Goal: Check status: Check status

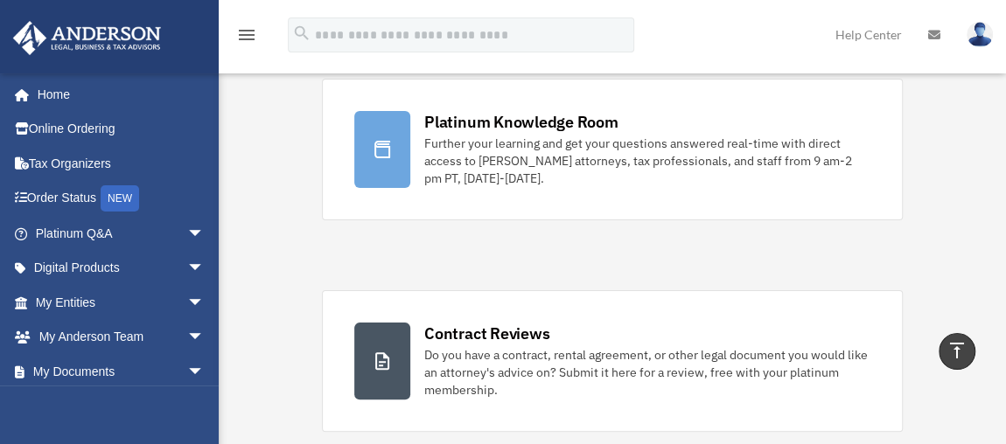
scroll to position [79, 0]
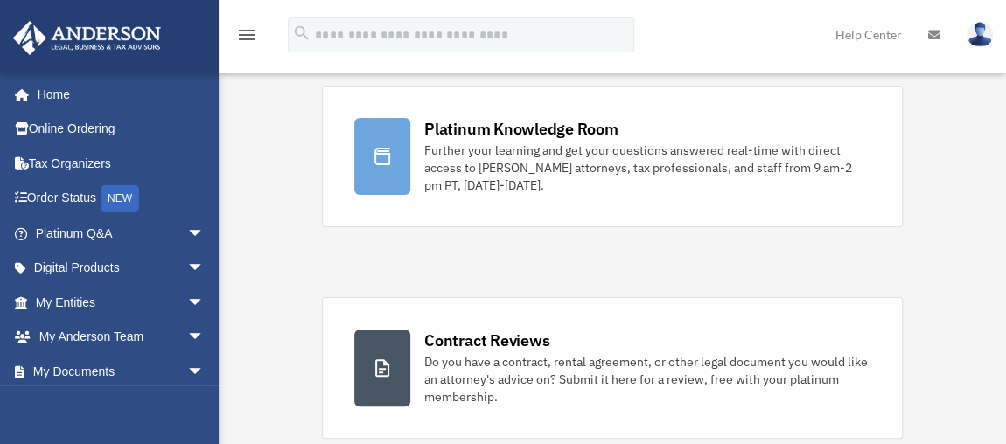
click at [190, 337] on span "arrow_drop_down" at bounding box center [204, 338] width 35 height 36
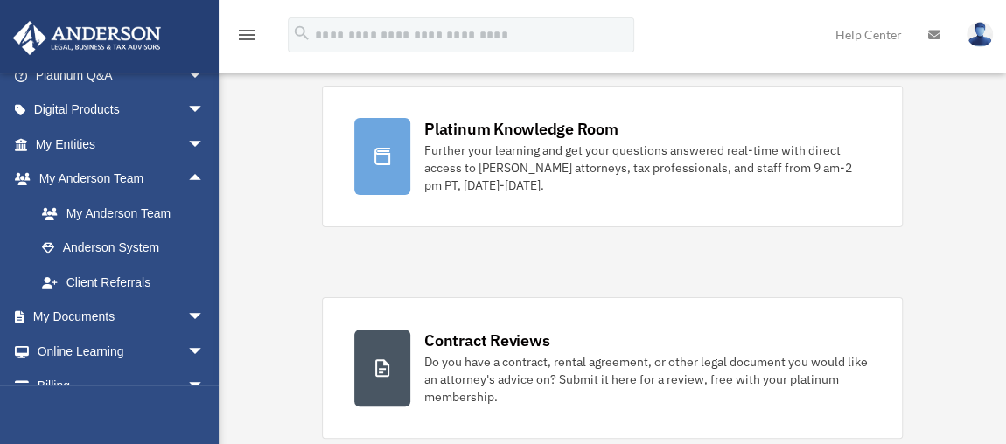
click at [116, 180] on link "My Anderson Team arrow_drop_up" at bounding box center [121, 179] width 219 height 35
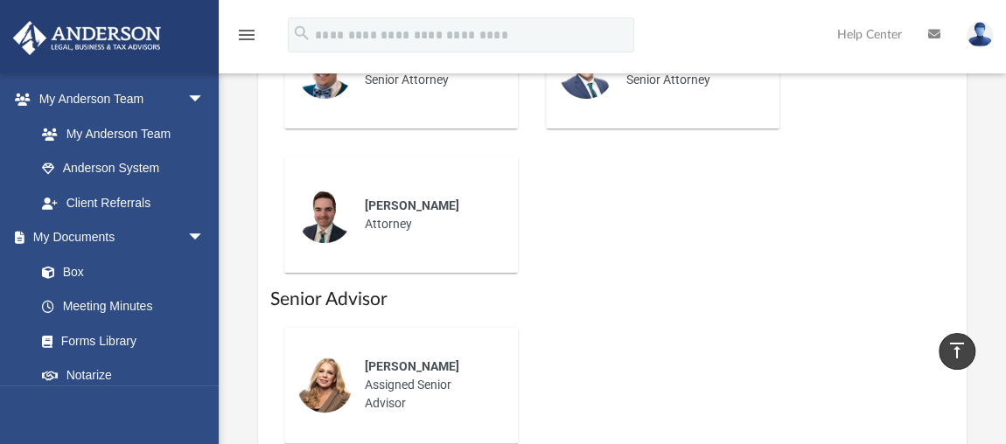
scroll to position [477, 0]
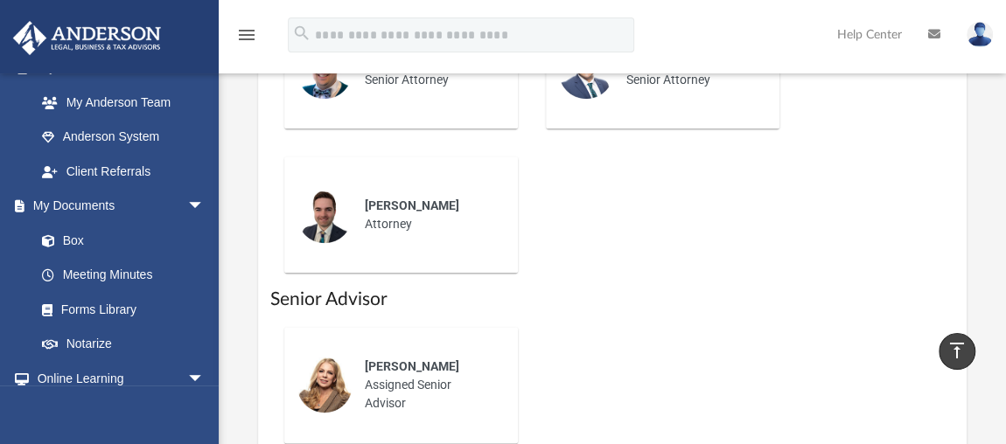
click at [98, 205] on link "My Documents arrow_drop_down" at bounding box center [117, 206] width 210 height 35
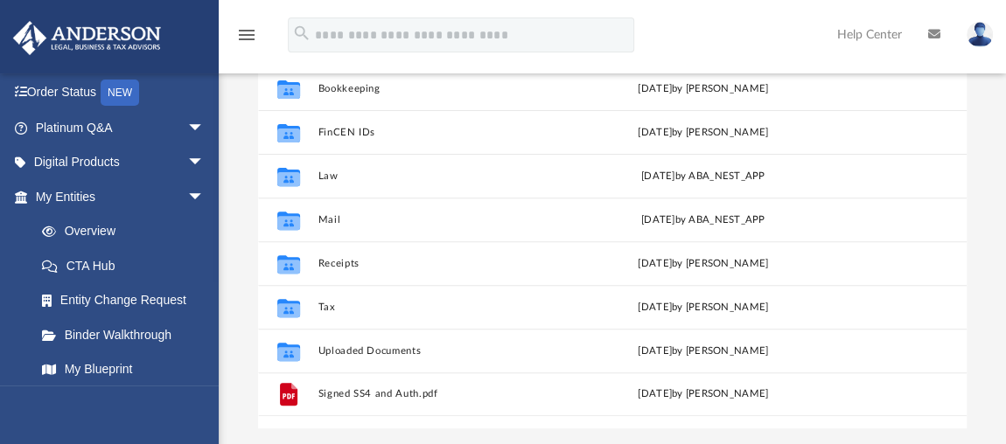
scroll to position [26, 0]
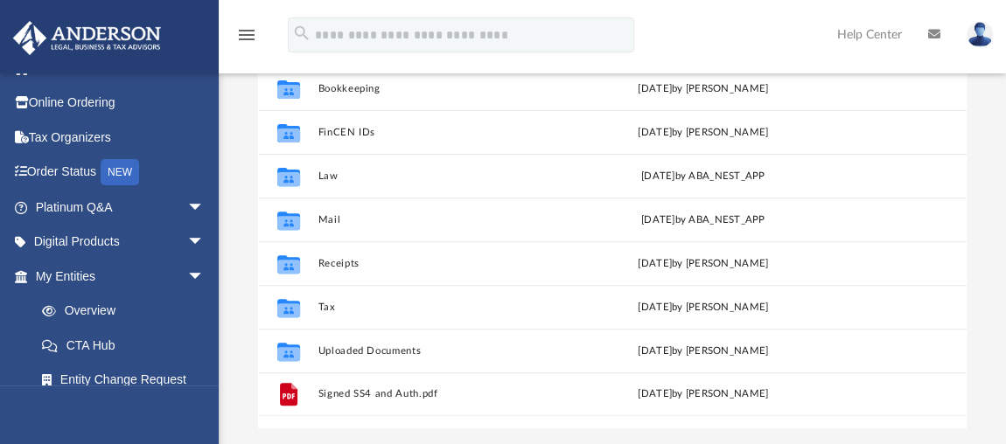
click at [187, 269] on span "arrow_drop_down" at bounding box center [204, 277] width 35 height 36
click at [187, 307] on span "arrow_drop_down" at bounding box center [204, 312] width 35 height 36
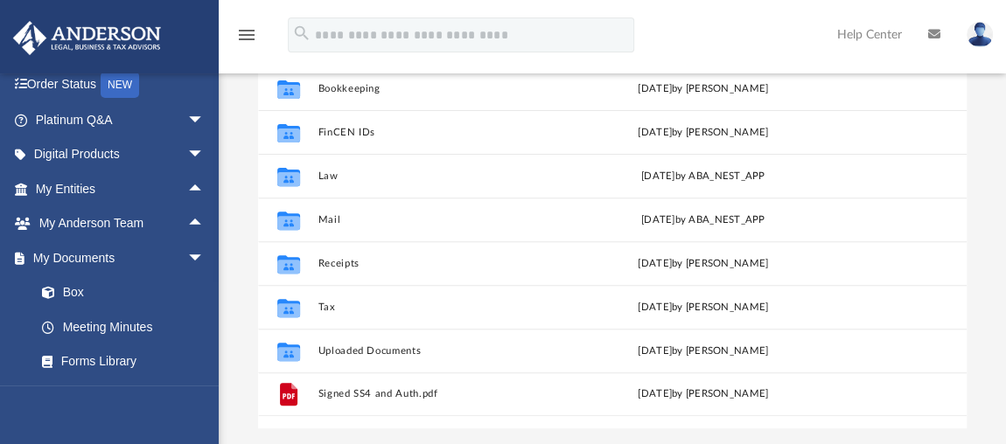
scroll to position [353, 0]
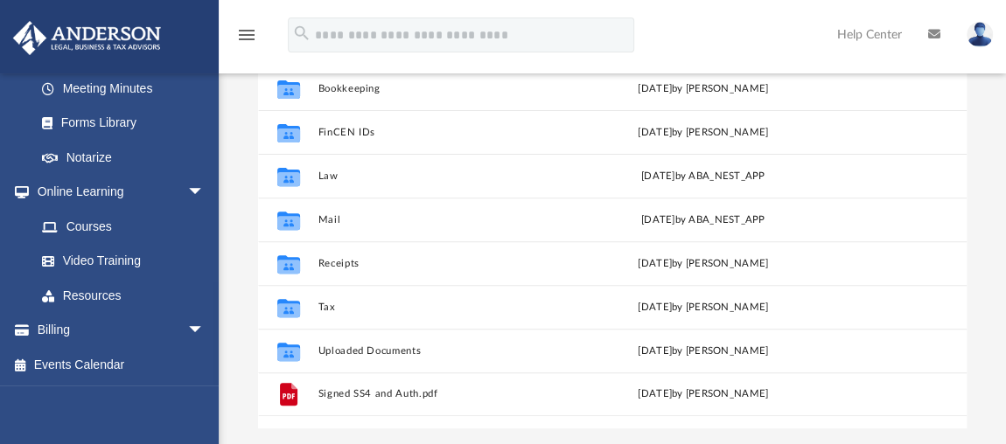
click at [187, 194] on span "arrow_drop_down" at bounding box center [204, 193] width 35 height 36
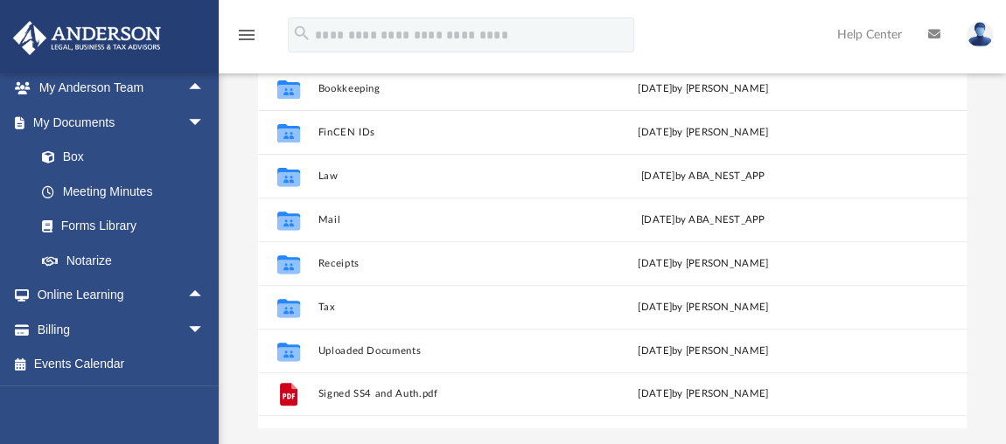
scroll to position [248, 0]
click at [187, 125] on span "arrow_drop_down" at bounding box center [204, 124] width 35 height 36
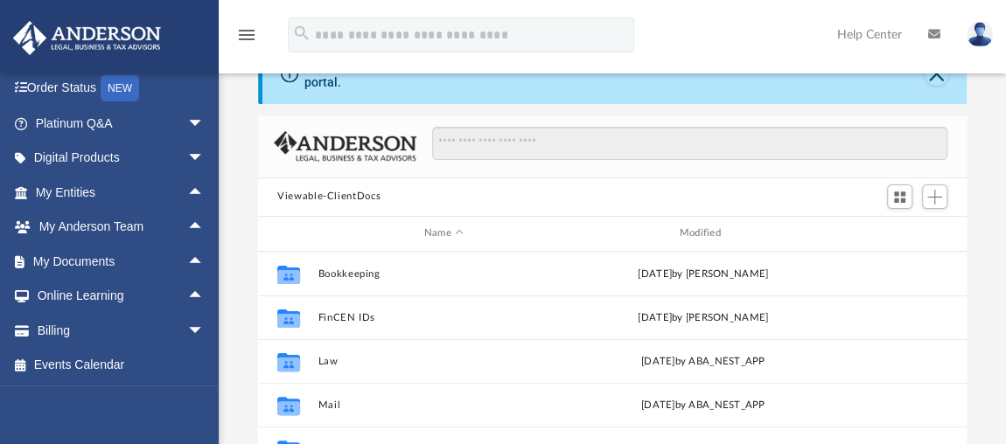
scroll to position [0, 0]
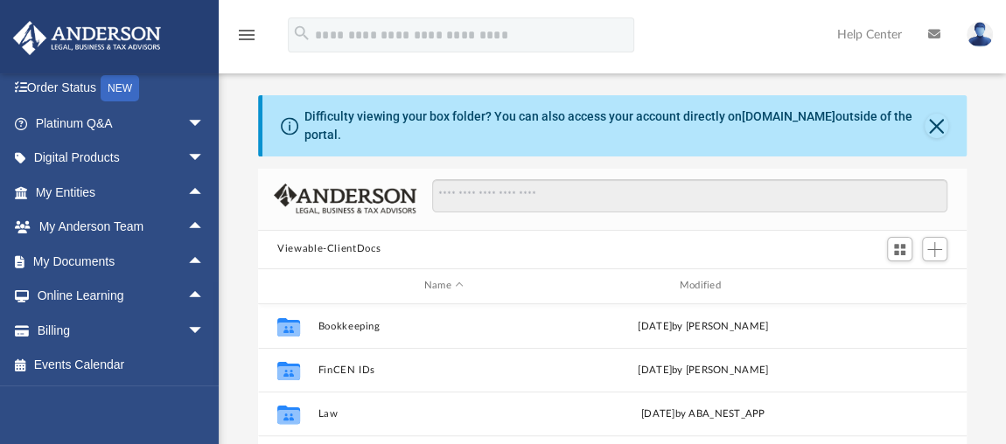
click at [187, 250] on span "arrow_drop_up" at bounding box center [204, 262] width 35 height 36
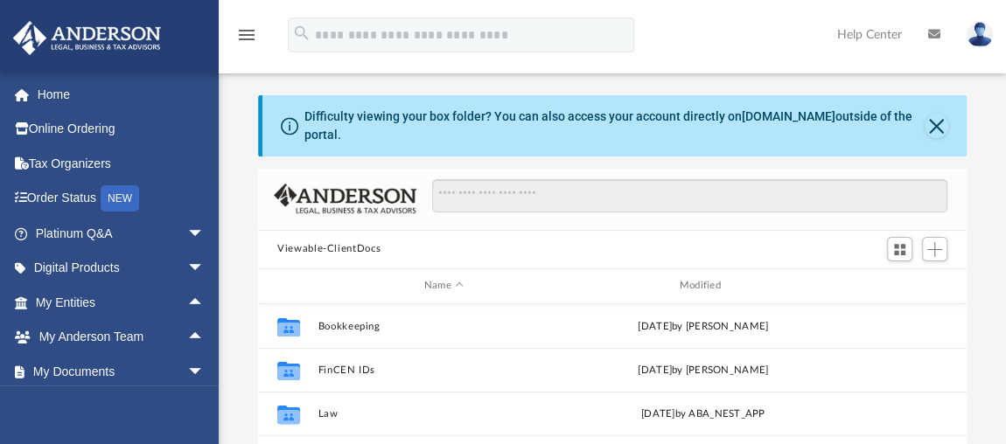
click at [187, 264] on span "arrow_drop_down" at bounding box center [204, 269] width 35 height 36
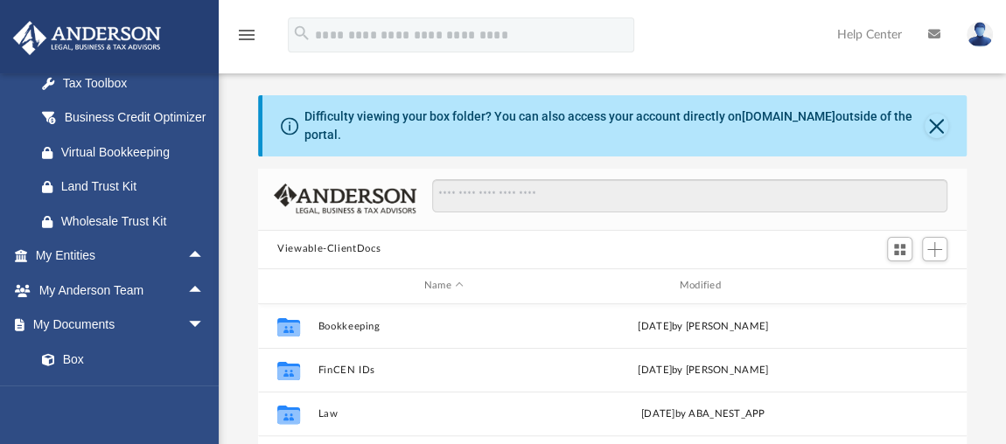
scroll to position [238, 0]
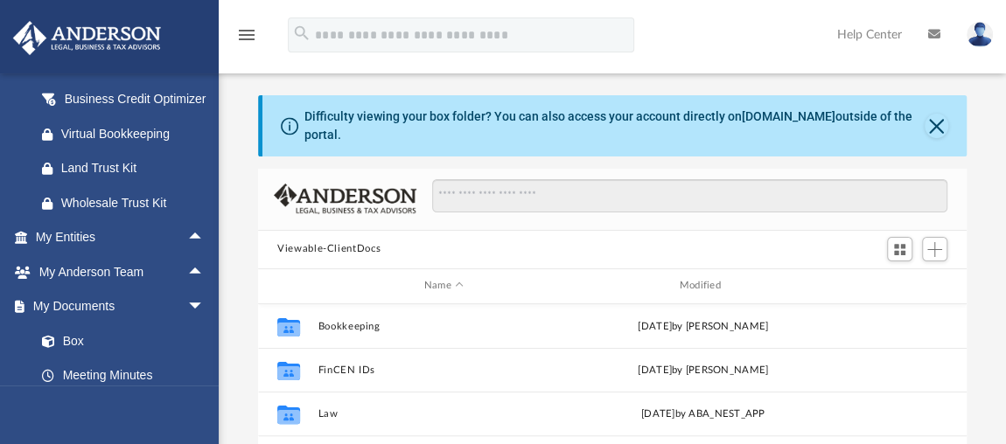
click at [187, 255] on span "arrow_drop_up" at bounding box center [204, 238] width 35 height 36
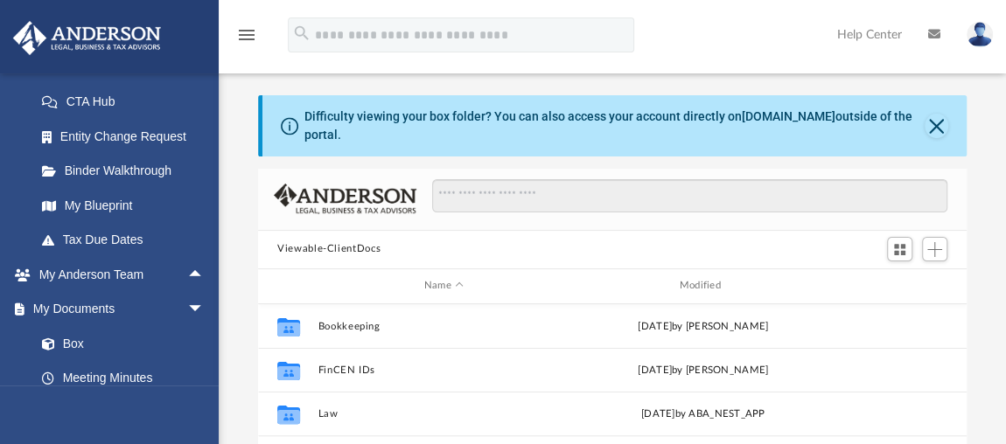
scroll to position [477, 0]
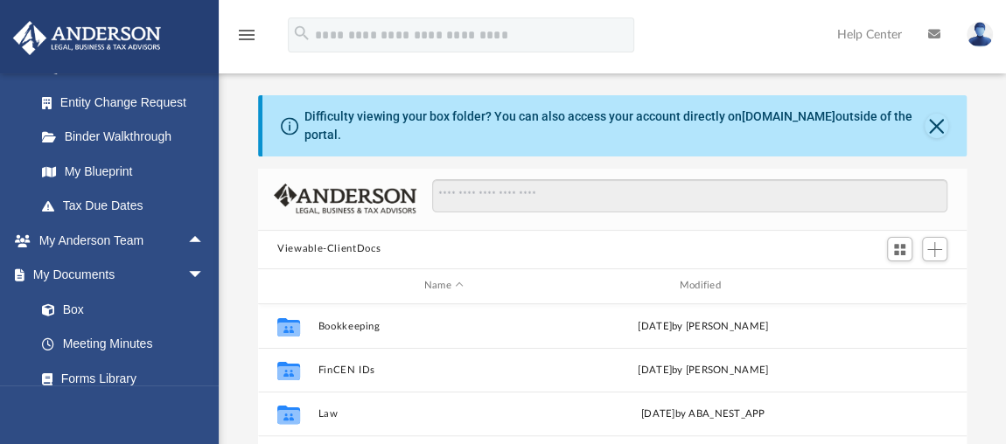
click at [187, 256] on span "arrow_drop_up" at bounding box center [204, 241] width 35 height 36
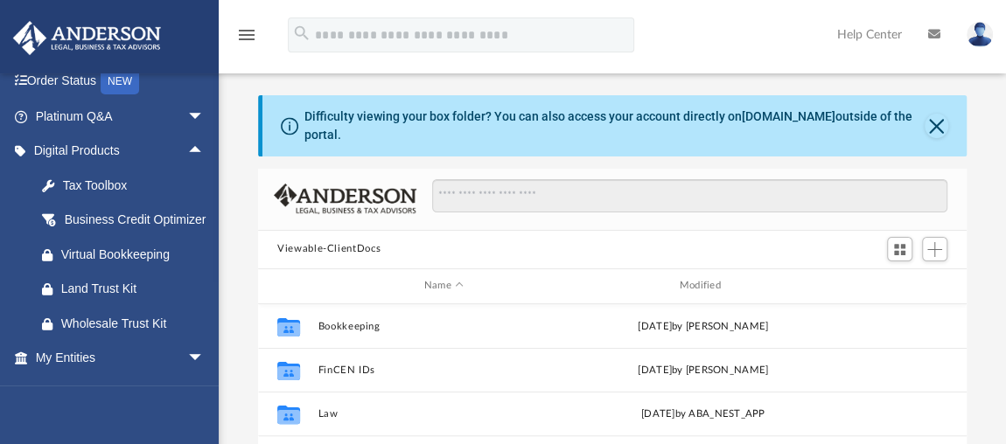
scroll to position [0, 0]
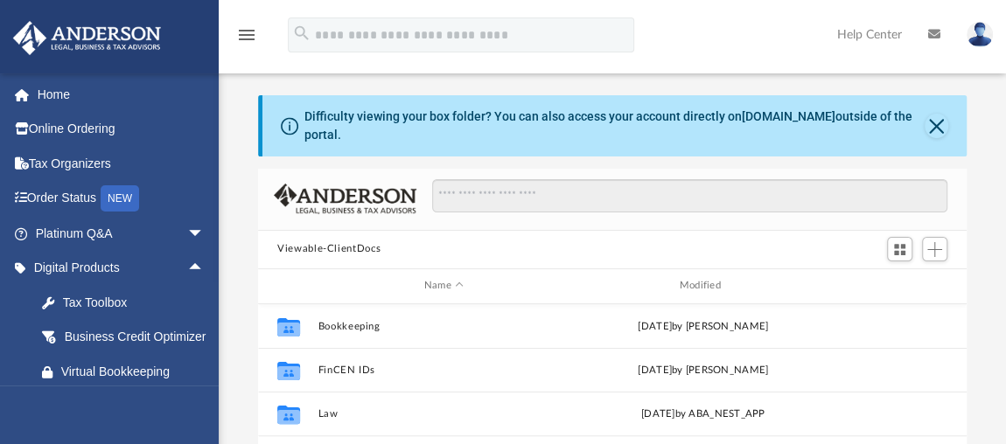
click at [62, 93] on link "Home" at bounding box center [121, 94] width 219 height 35
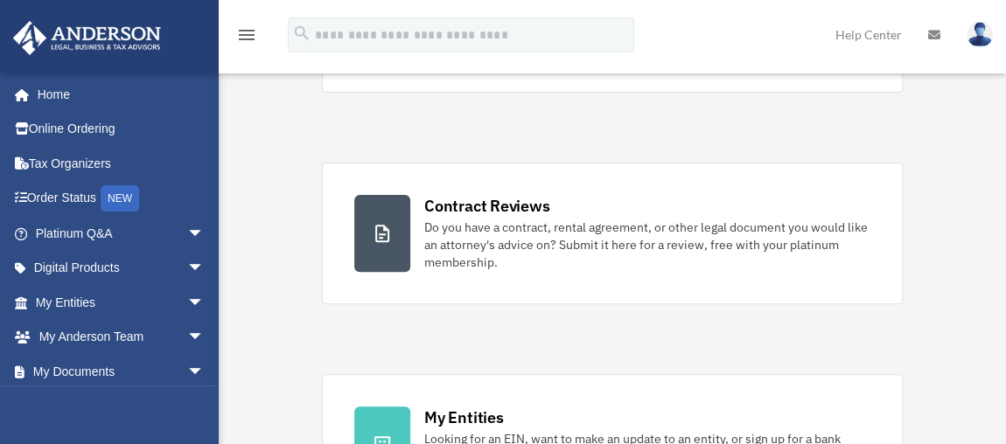
scroll to position [238, 0]
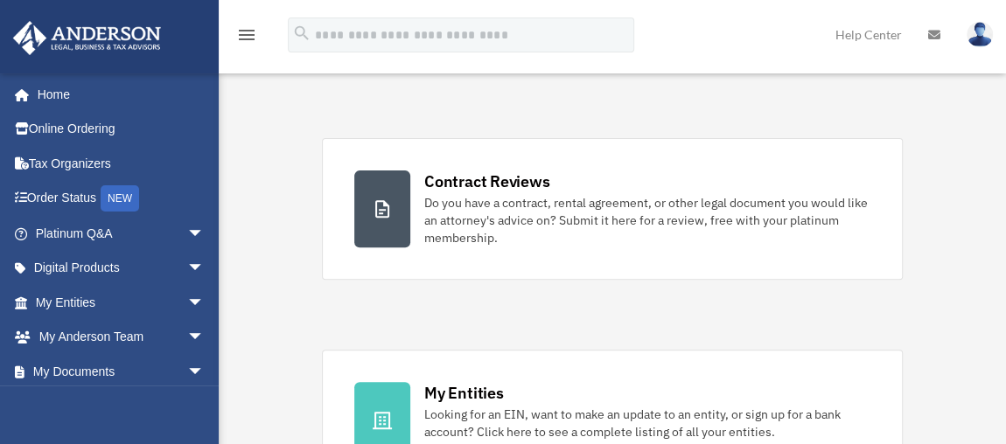
click at [538, 219] on div "Do you have a contract, rental agreement, or other legal document you would lik…" at bounding box center [647, 220] width 446 height 52
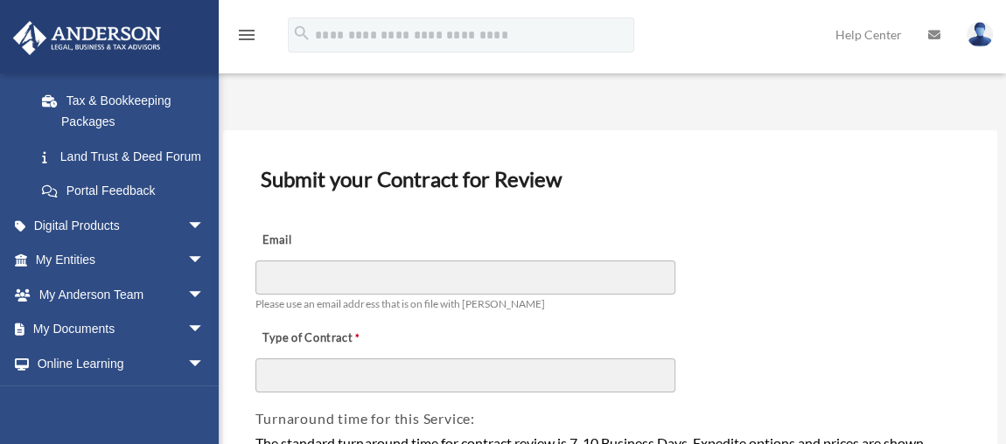
scroll to position [477, 0]
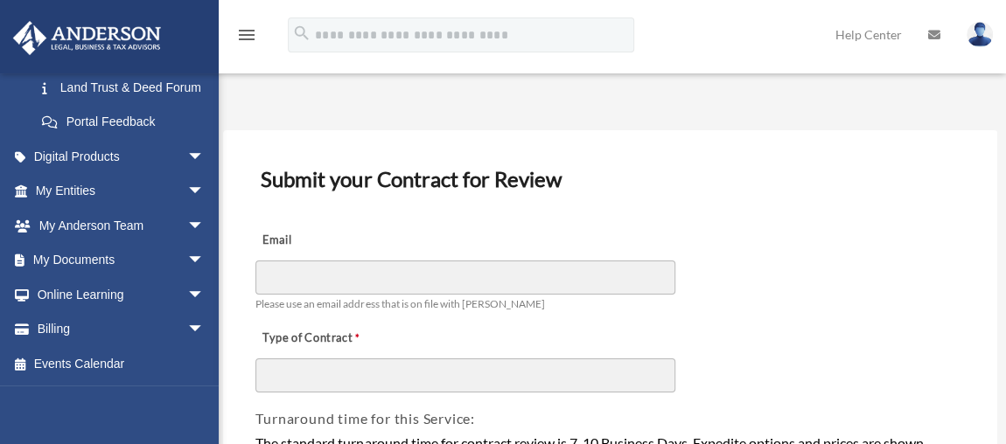
click at [123, 241] on link "My Anderson Team arrow_drop_down" at bounding box center [121, 225] width 219 height 35
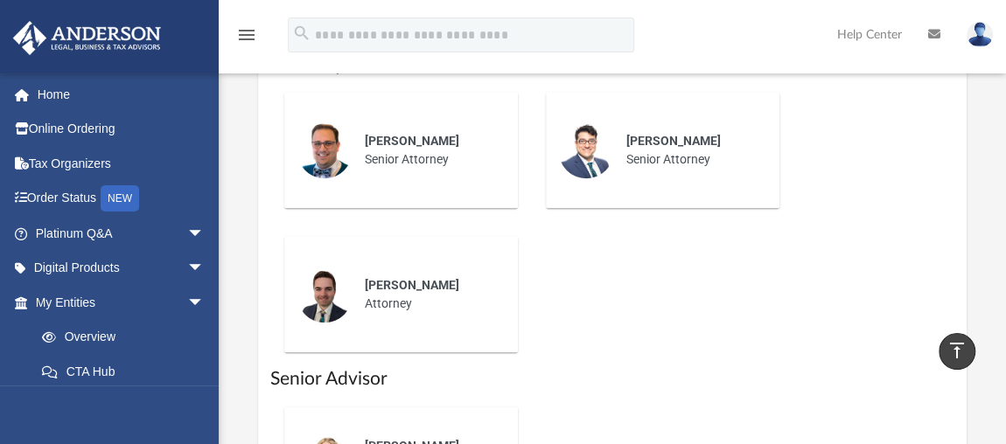
scroll to position [397, 0]
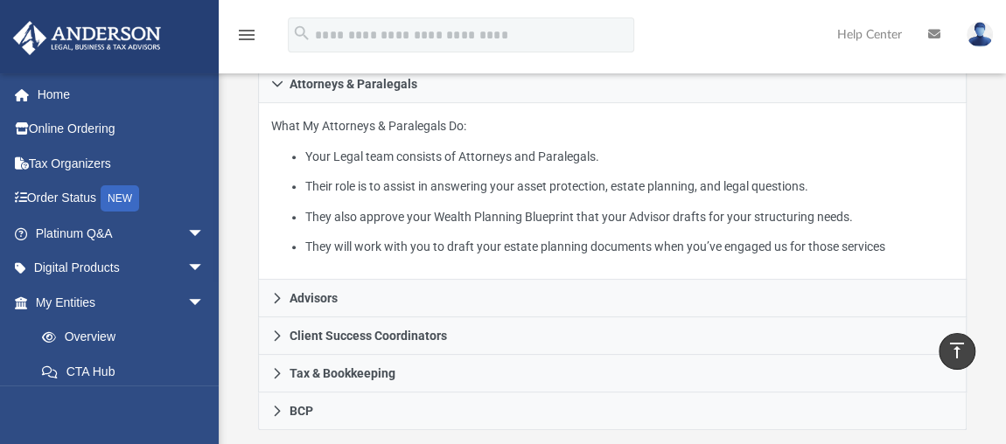
click at [979, 40] on img at bounding box center [980, 34] width 26 height 25
click at [666, 85] on link "My Profile" at bounding box center [695, 82] width 175 height 36
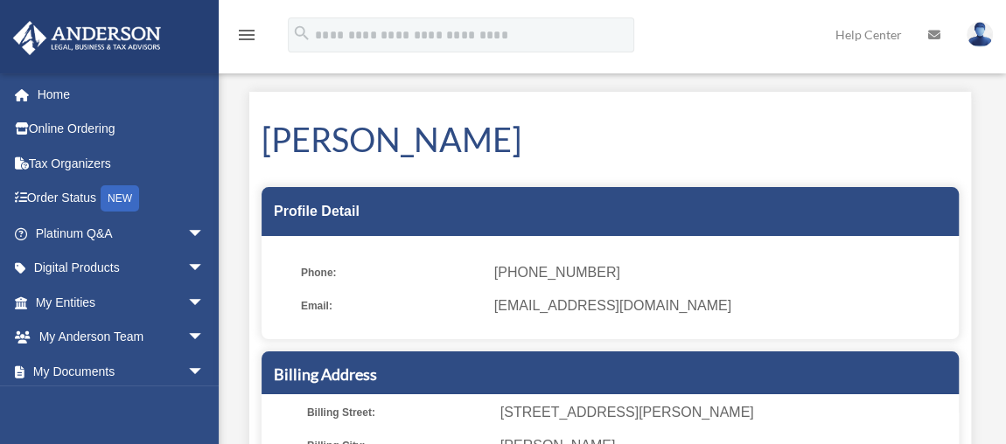
click at [63, 299] on link "My Entities arrow_drop_down" at bounding box center [121, 302] width 219 height 35
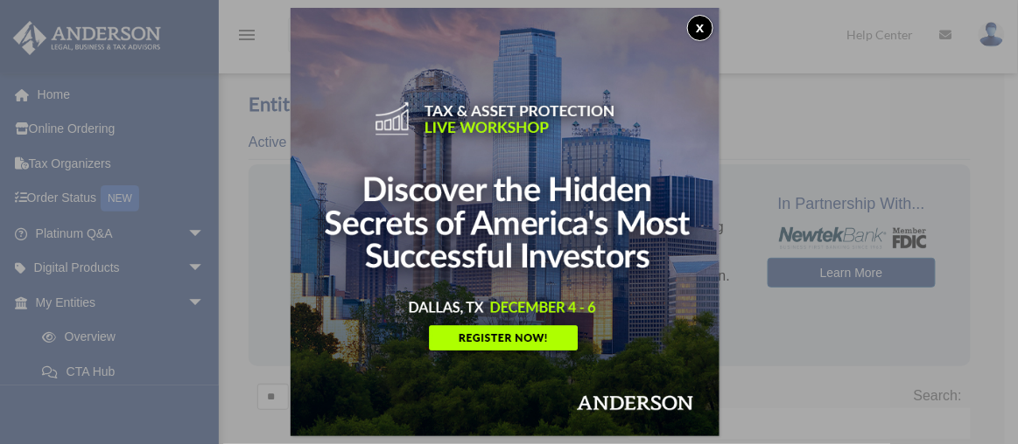
click at [705, 30] on button "x" at bounding box center [700, 28] width 26 height 26
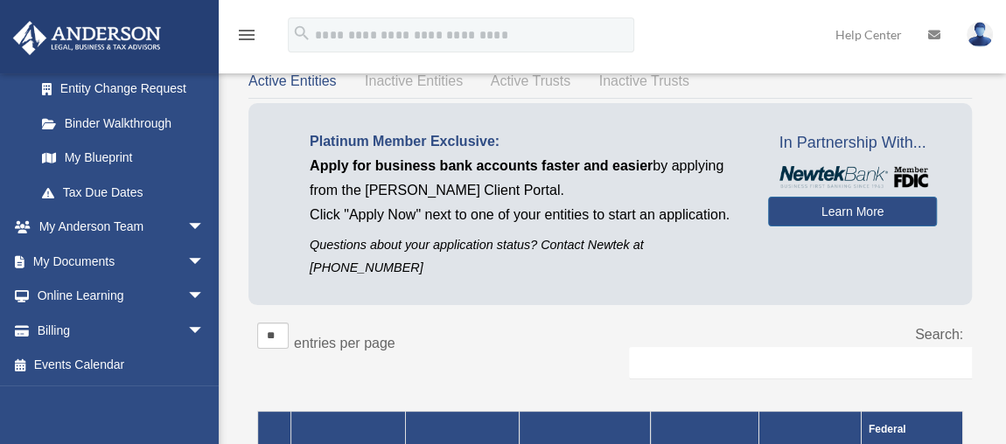
scroll to position [79, 0]
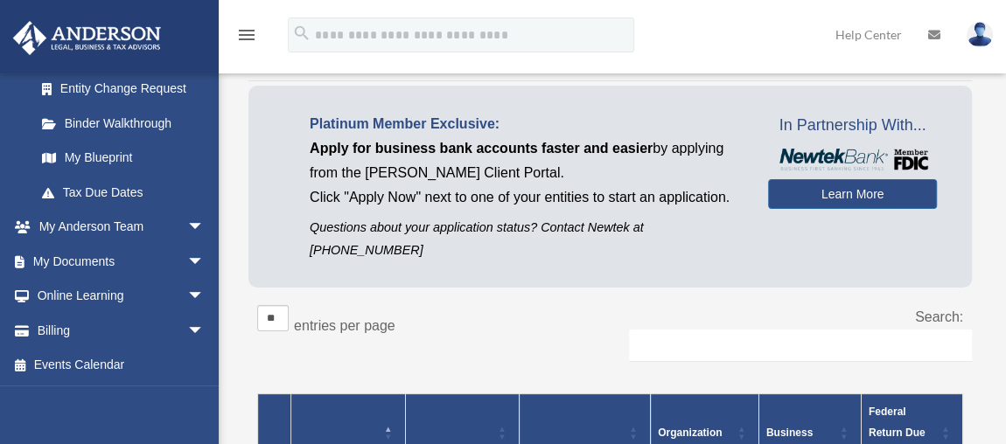
click at [113, 255] on link "My Documents arrow_drop_down" at bounding box center [121, 261] width 219 height 35
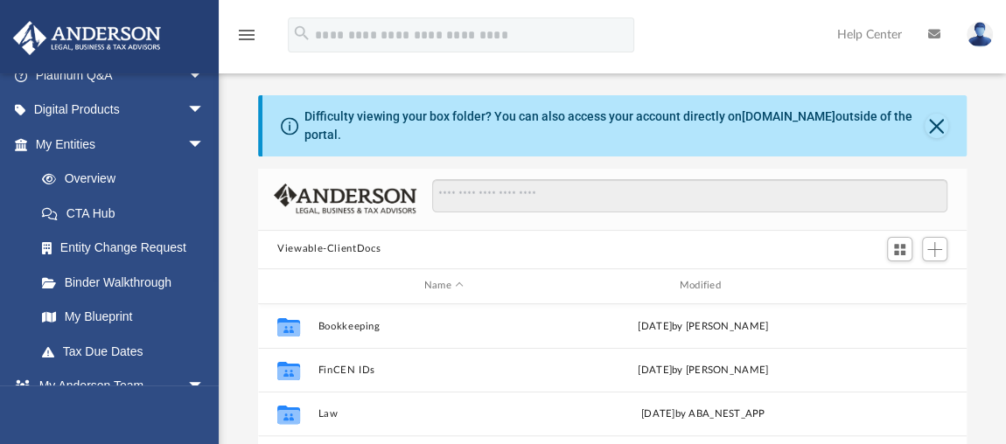
scroll to position [238, 0]
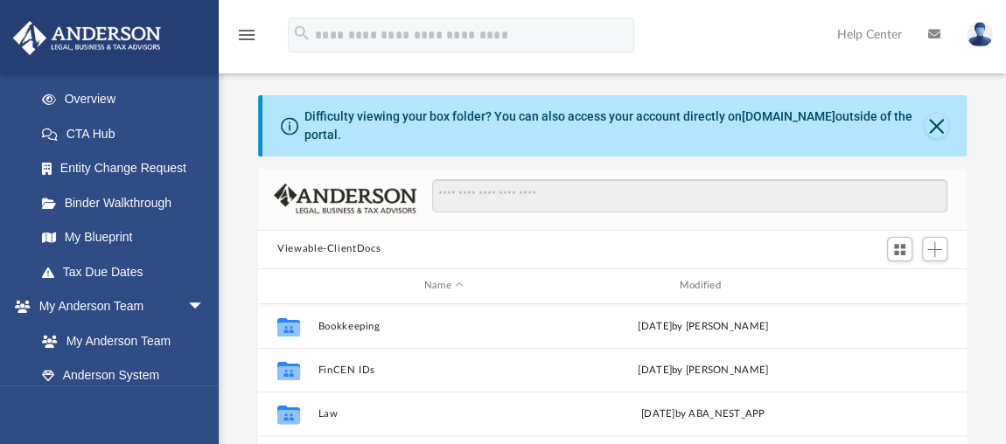
click at [104, 237] on link "My Blueprint" at bounding box center [123, 237] width 198 height 35
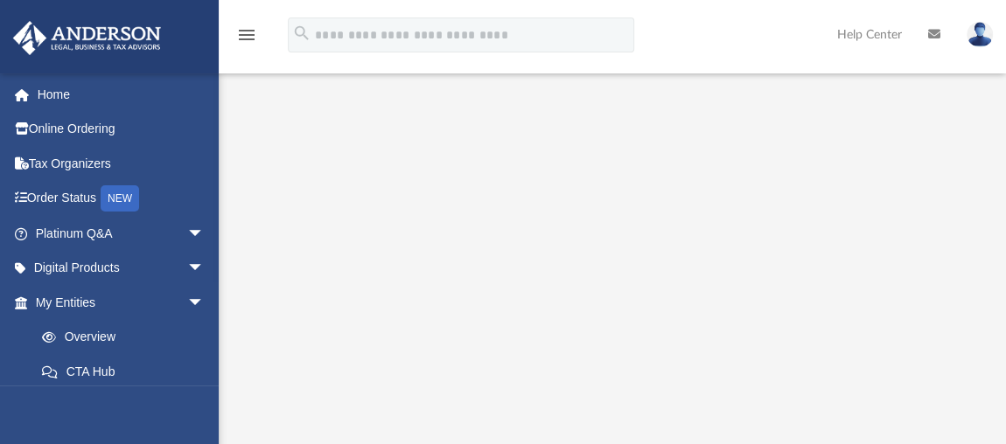
click at [68, 94] on link "Home" at bounding box center [121, 94] width 219 height 35
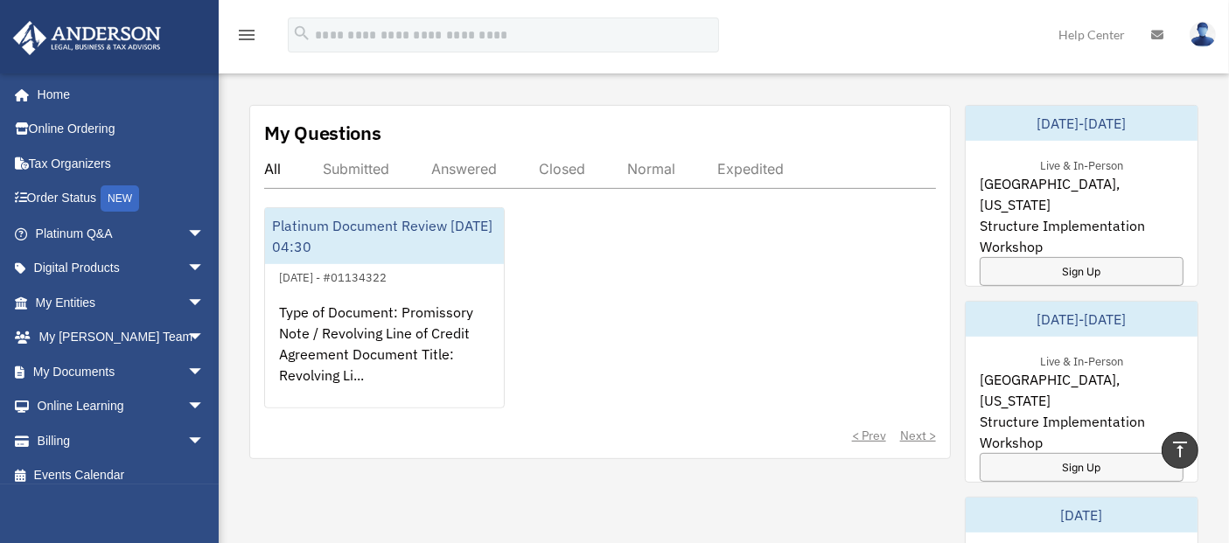
scroll to position [583, 0]
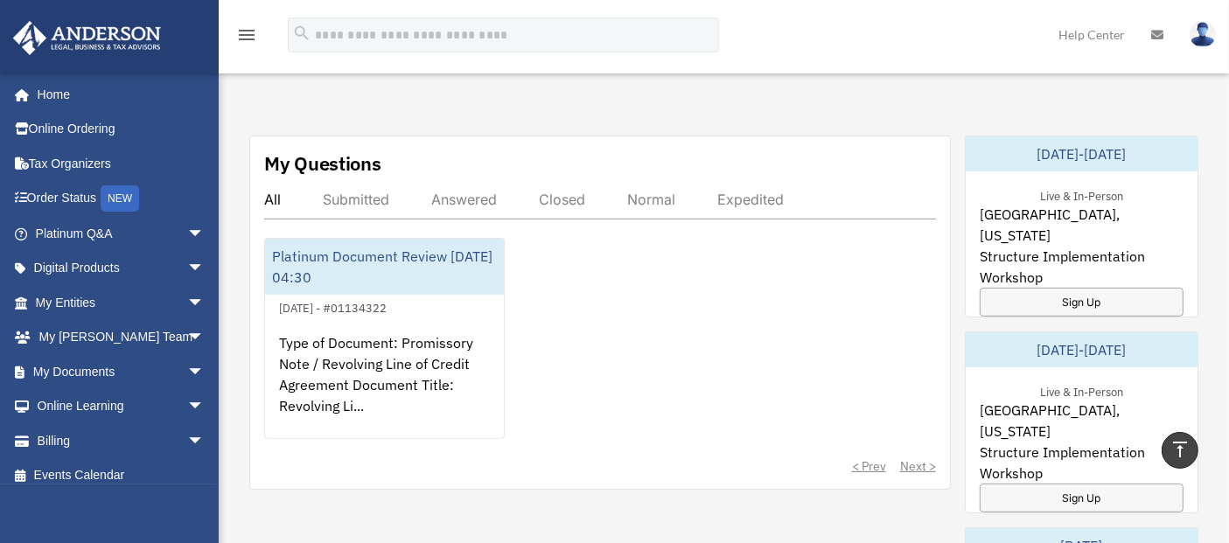
click at [462, 199] on div "Answered" at bounding box center [464, 199] width 66 height 17
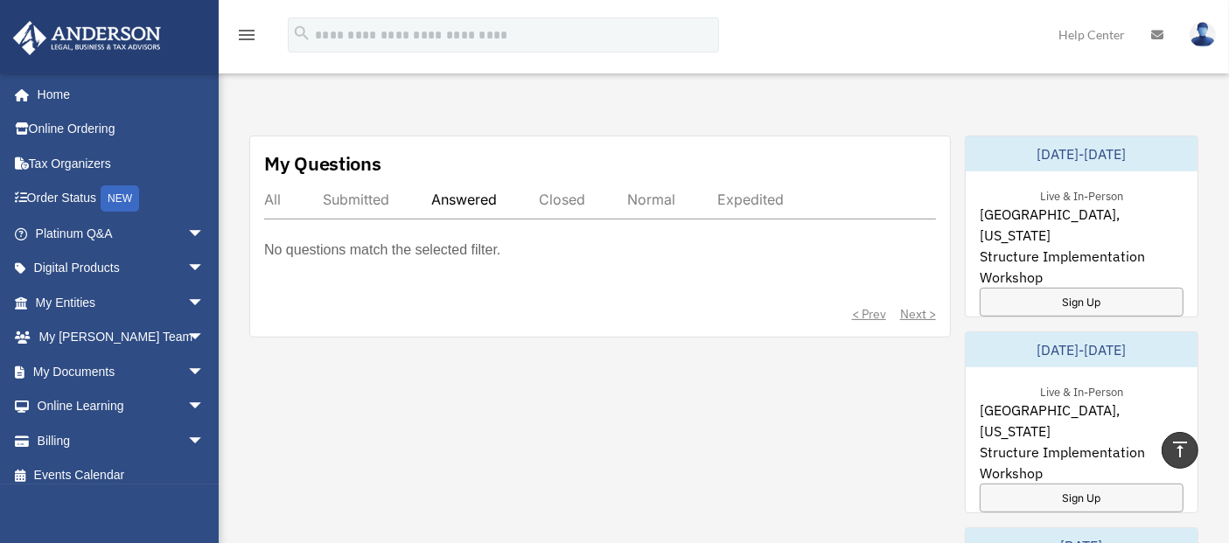
click at [282, 199] on div "All Submitted Answered Closed Normal Expedited" at bounding box center [600, 205] width 672 height 29
click at [269, 198] on div "All" at bounding box center [272, 199] width 17 height 17
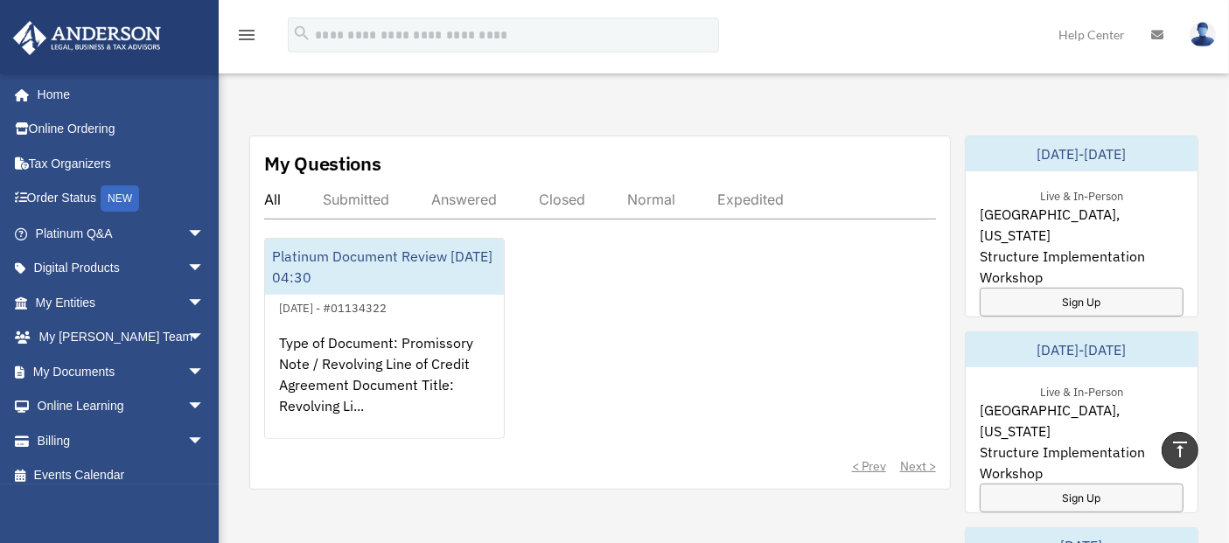
click at [365, 191] on div "Submitted" at bounding box center [356, 199] width 66 height 17
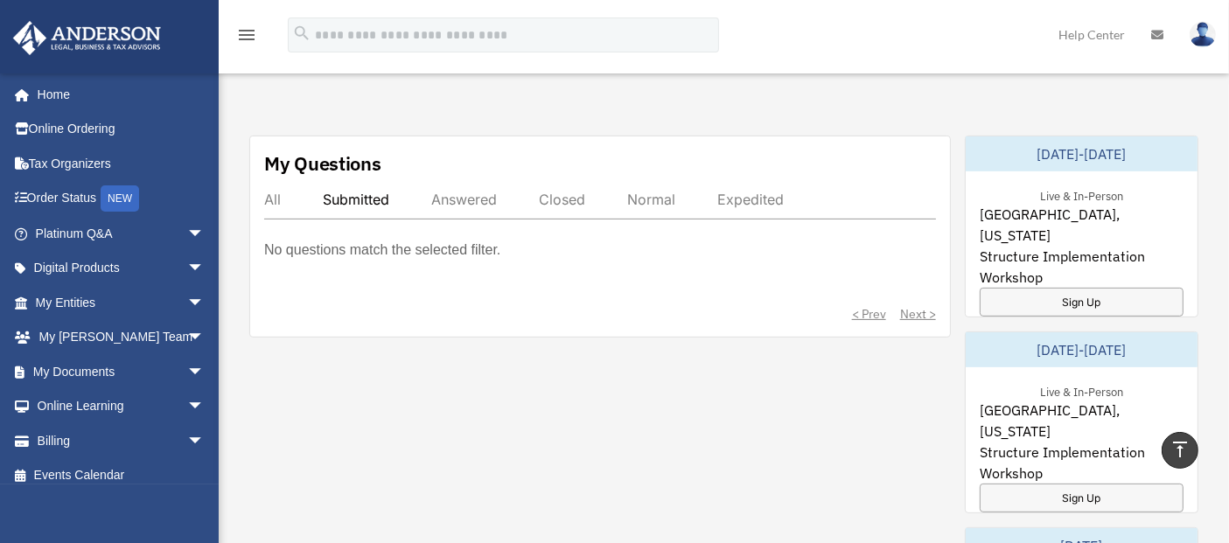
click at [457, 194] on div "Answered" at bounding box center [464, 199] width 66 height 17
click at [550, 194] on div "Closed" at bounding box center [562, 199] width 46 height 17
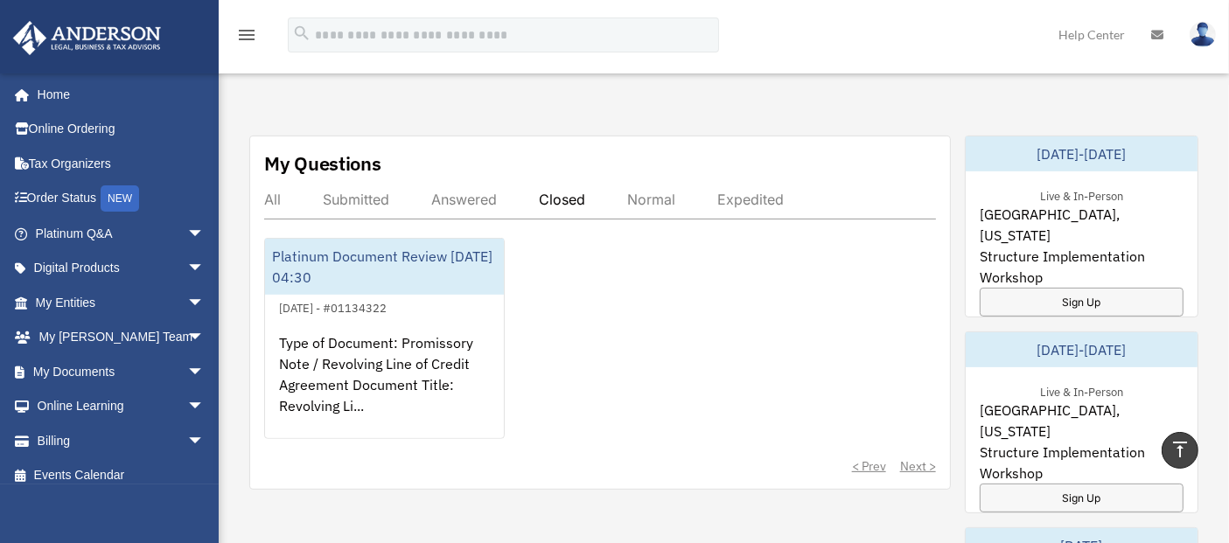
click at [384, 297] on div "October 5, 2025 - #01134322" at bounding box center [333, 306] width 136 height 18
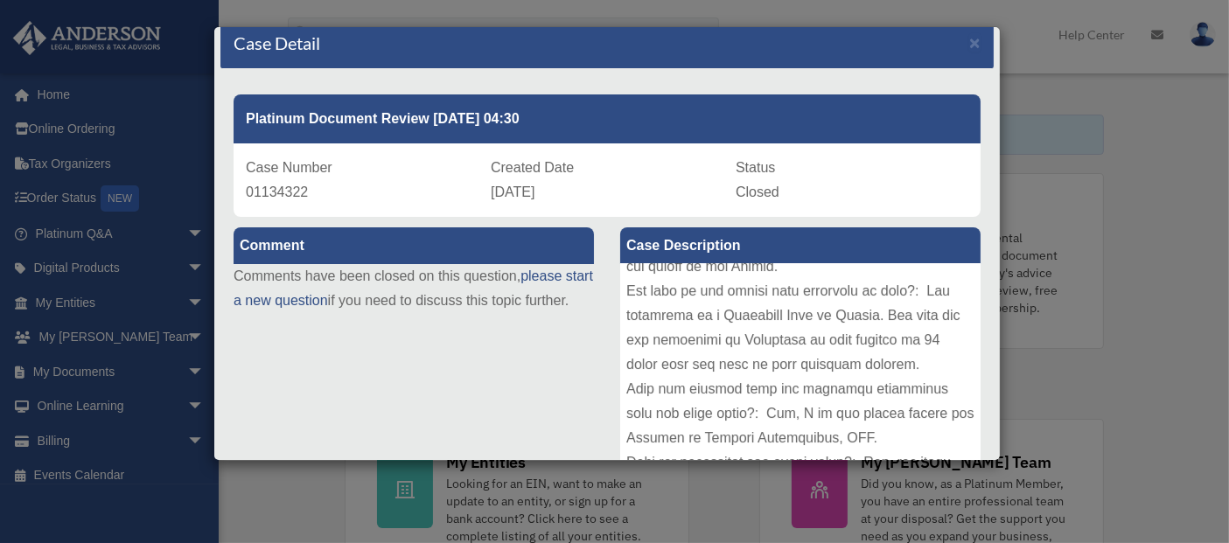
scroll to position [560, 0]
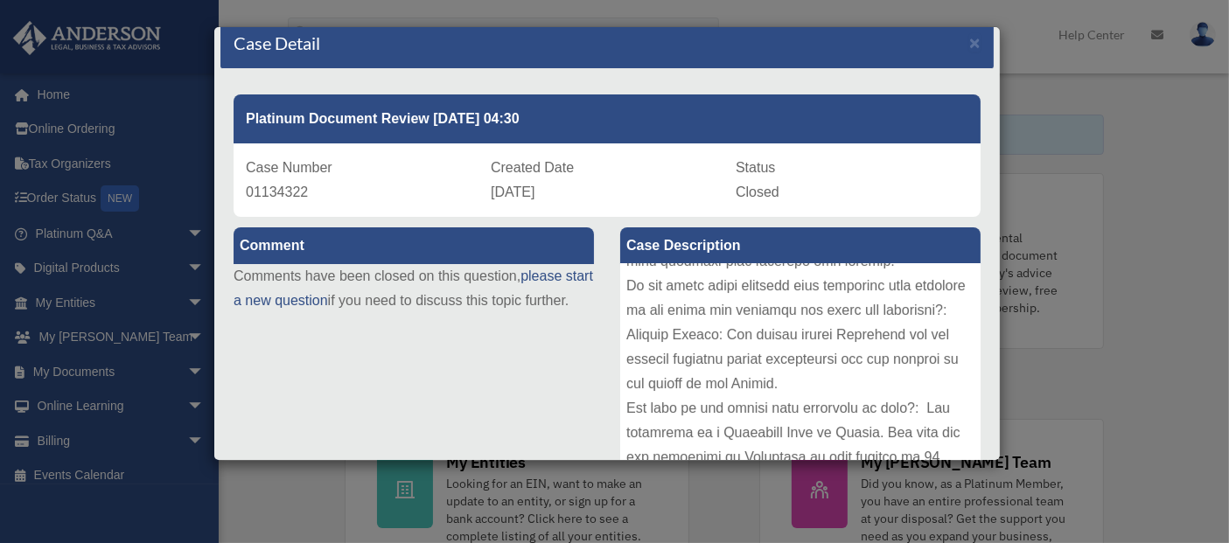
click at [1005, 191] on div "Case Detail × Platinum Document Review 10/05/2025 04:30 Case Number 01134322 Cr…" at bounding box center [614, 271] width 1229 height 543
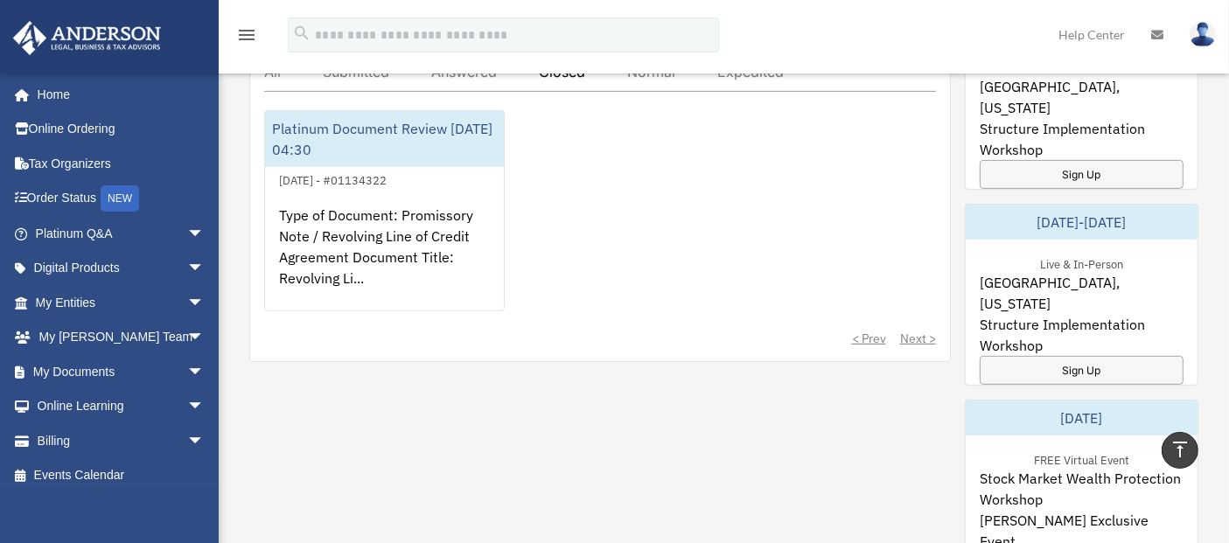
scroll to position [680, 0]
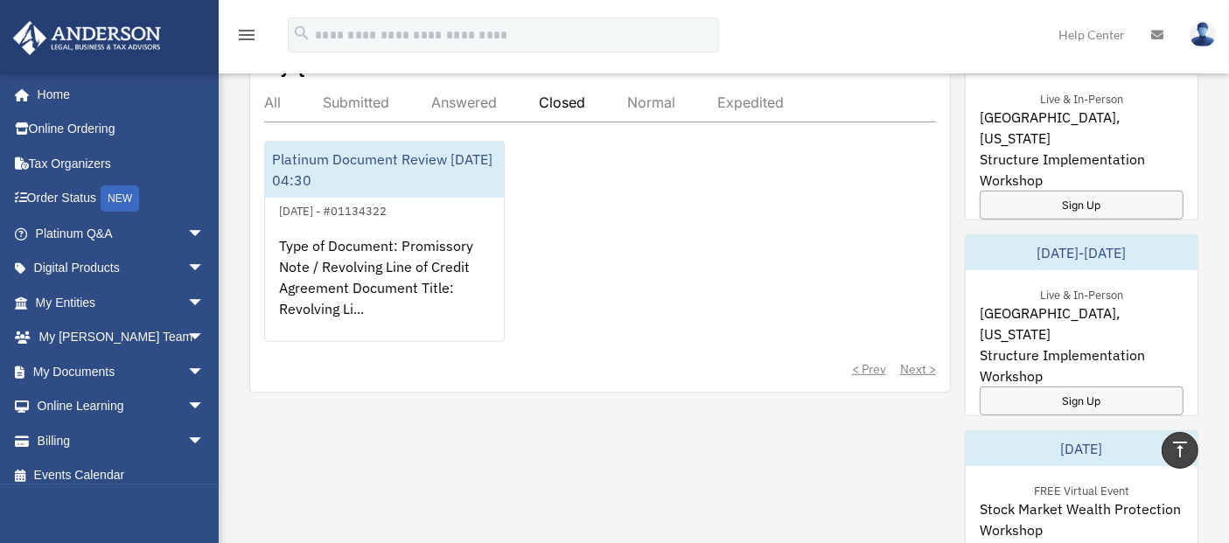
click at [405, 276] on div "Type of Document: Promissory Note / Revolving Line of Credit Agreement Document…" at bounding box center [384, 289] width 239 height 136
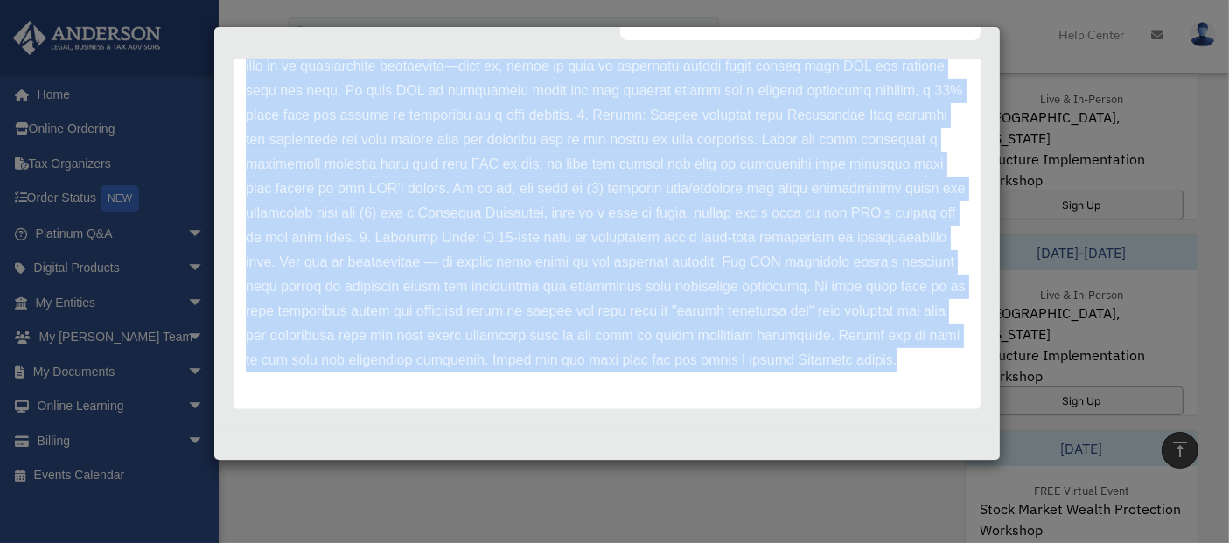
scroll to position [194, 0]
drag, startPoint x: 247, startPoint y: 158, endPoint x: 567, endPoint y: 410, distance: 407.5
click at [567, 410] on div "Comment Comments have been closed on this question, please start a new question…" at bounding box center [606, 73] width 773 height 685
copy p "Hi Louis, Thank you for submitting your Document Review through the Platinum Po…"
